Goal: Transaction & Acquisition: Purchase product/service

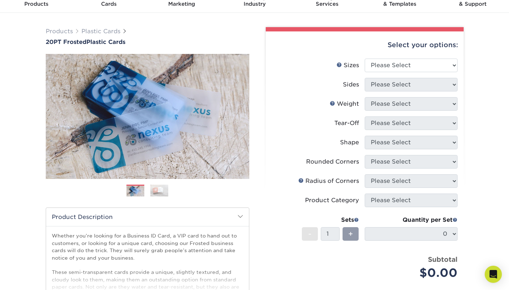
scroll to position [33, 0]
click at [452, 64] on select "Please Select 2" x 3.5" 2" x 8" 2.12" x 3.375" 2.5" x 2.5" 4.25" x 6"" at bounding box center [411, 65] width 93 height 14
select select "2.00x3.50"
click at [365, 58] on select "Please Select 2" x 3.5" 2" x 8" 2.12" x 3.375" 2.5" x 2.5" 4.25" x 6"" at bounding box center [411, 65] width 93 height 14
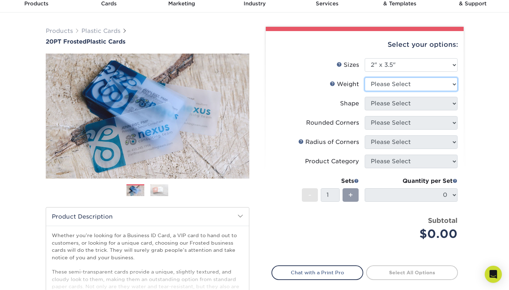
click at [447, 83] on select "Please Select 20PT Frosted Plastic 20PT Frosted Plastic" at bounding box center [411, 85] width 93 height 14
select select "20PT Frosted Plastic"
click at [365, 78] on select "Please Select 20PT Frosted Plastic 20PT Frosted Plastic" at bounding box center [411, 85] width 93 height 14
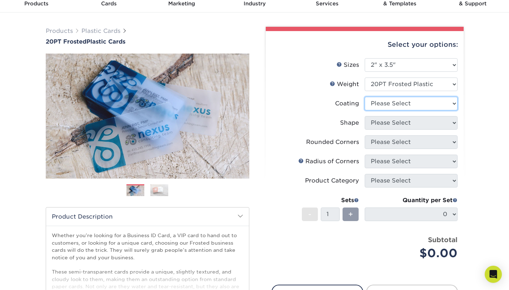
click at [455, 103] on select at bounding box center [411, 104] width 93 height 14
select select "3e7618de-abca-4bda-9f97-8b9129e913d8"
click at [365, 97] on select at bounding box center [411, 104] width 93 height 14
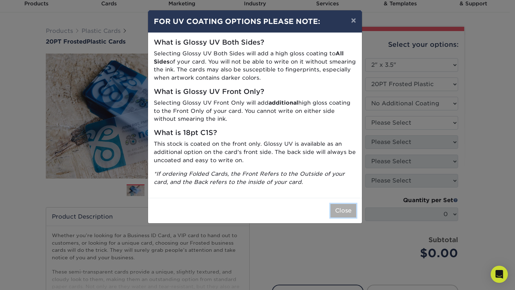
click at [344, 214] on button "Close" at bounding box center [343, 211] width 26 height 14
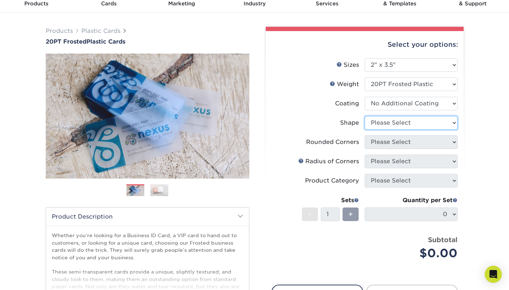
click at [455, 124] on select "Please Select Oval Standard" at bounding box center [411, 123] width 93 height 14
select select "standard"
click at [365, 116] on select "Please Select Oval Standard" at bounding box center [411, 123] width 93 height 14
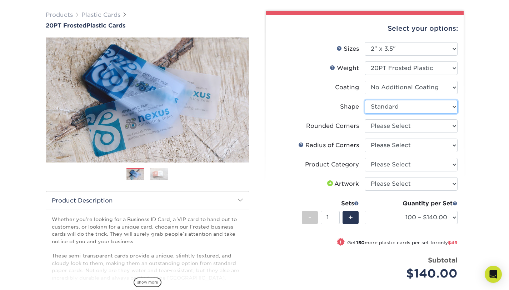
scroll to position [47, 0]
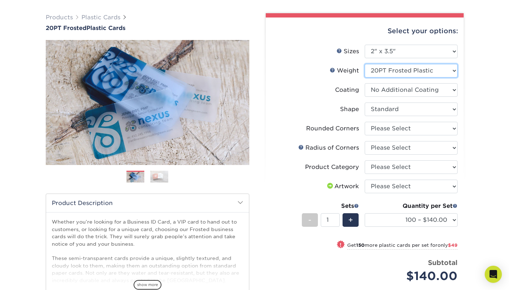
click at [453, 73] on select "Please Select 20PT Frosted Plastic" at bounding box center [411, 71] width 93 height 14
click at [365, 64] on select "Please Select 20PT Frosted Plastic" at bounding box center [411, 71] width 93 height 14
